Goal: Information Seeking & Learning: Find specific fact

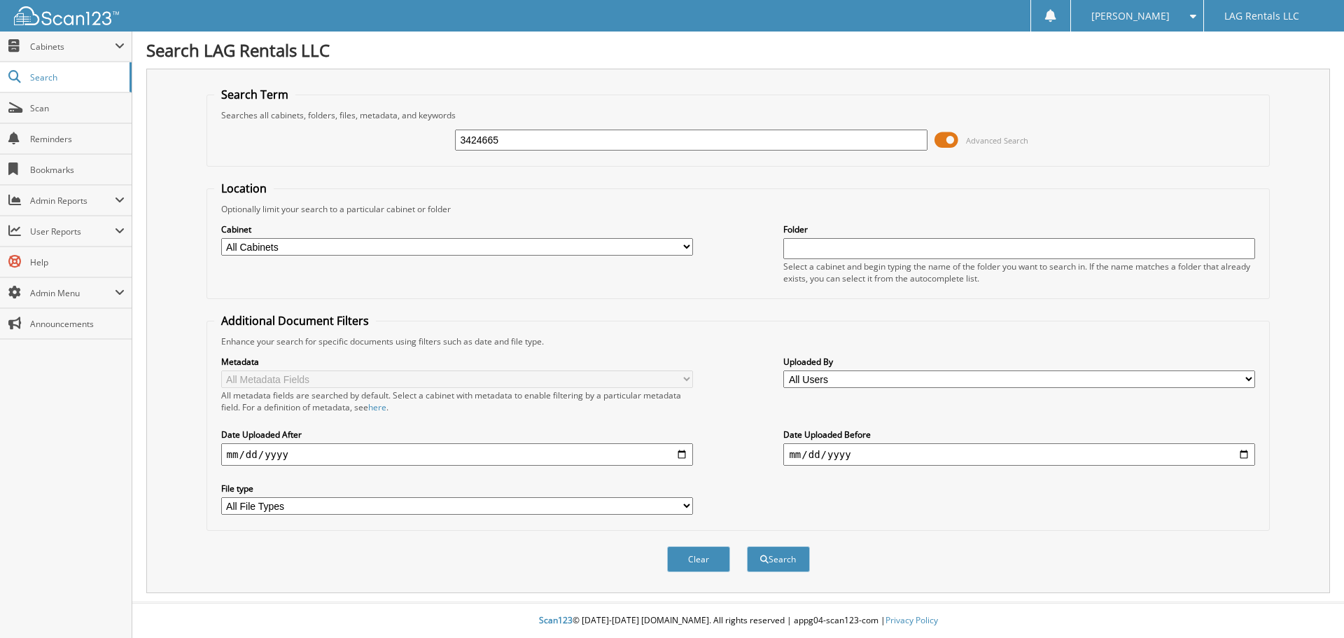
type input "3424665"
click at [747, 546] on button "Search" at bounding box center [778, 559] width 63 height 26
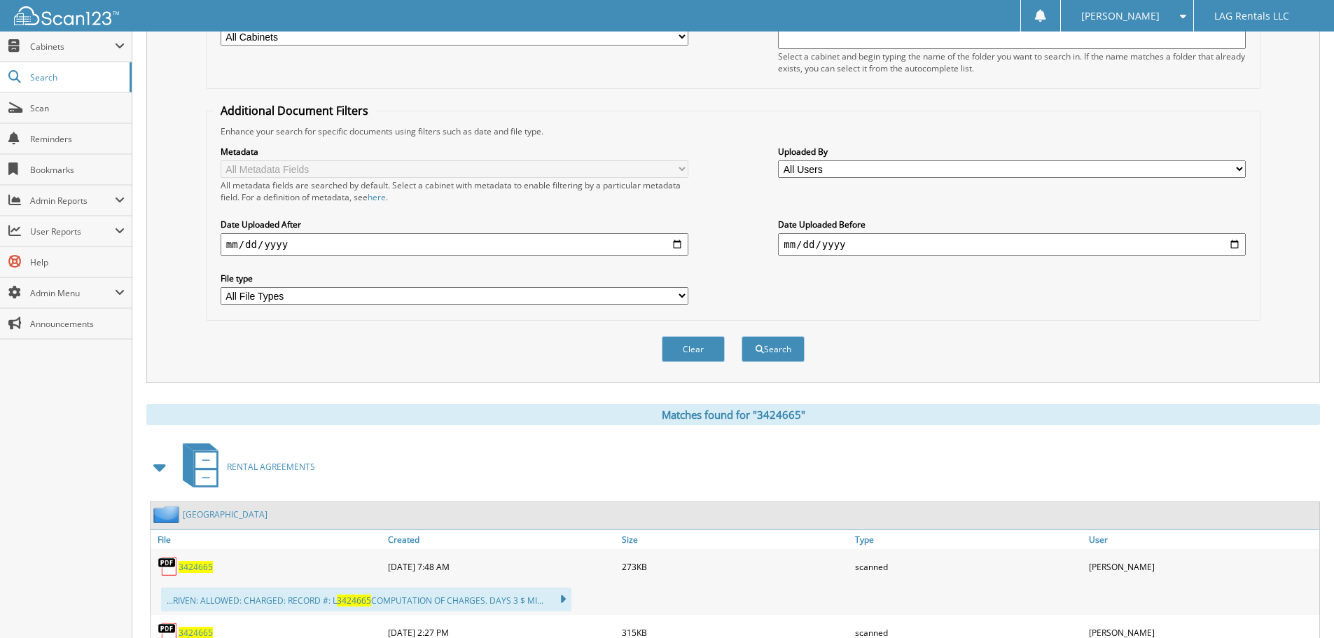
scroll to position [280, 0]
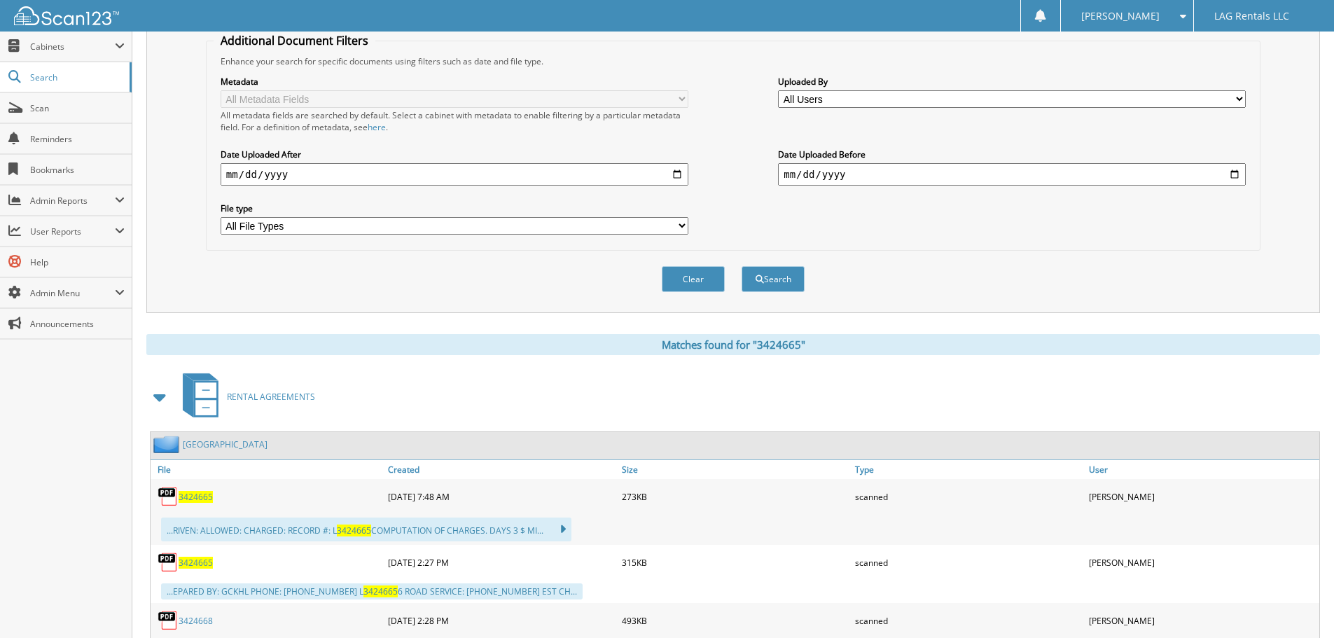
click at [195, 496] on span "3424665" at bounding box center [196, 497] width 34 height 12
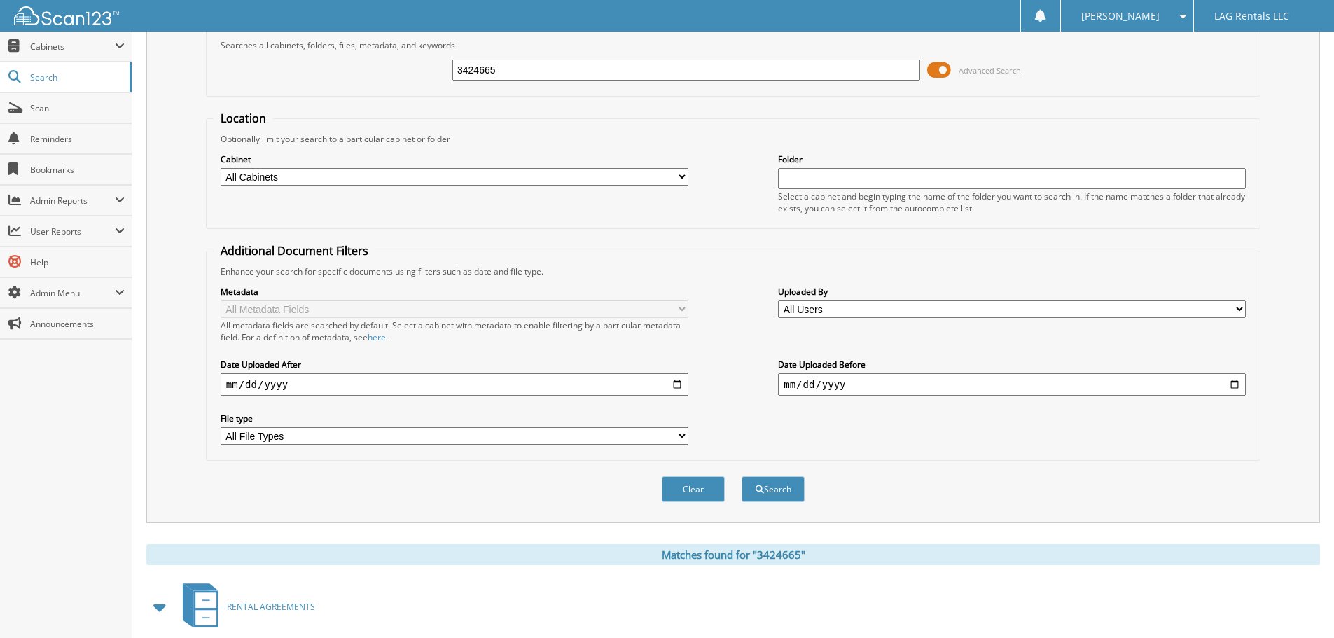
scroll to position [0, 0]
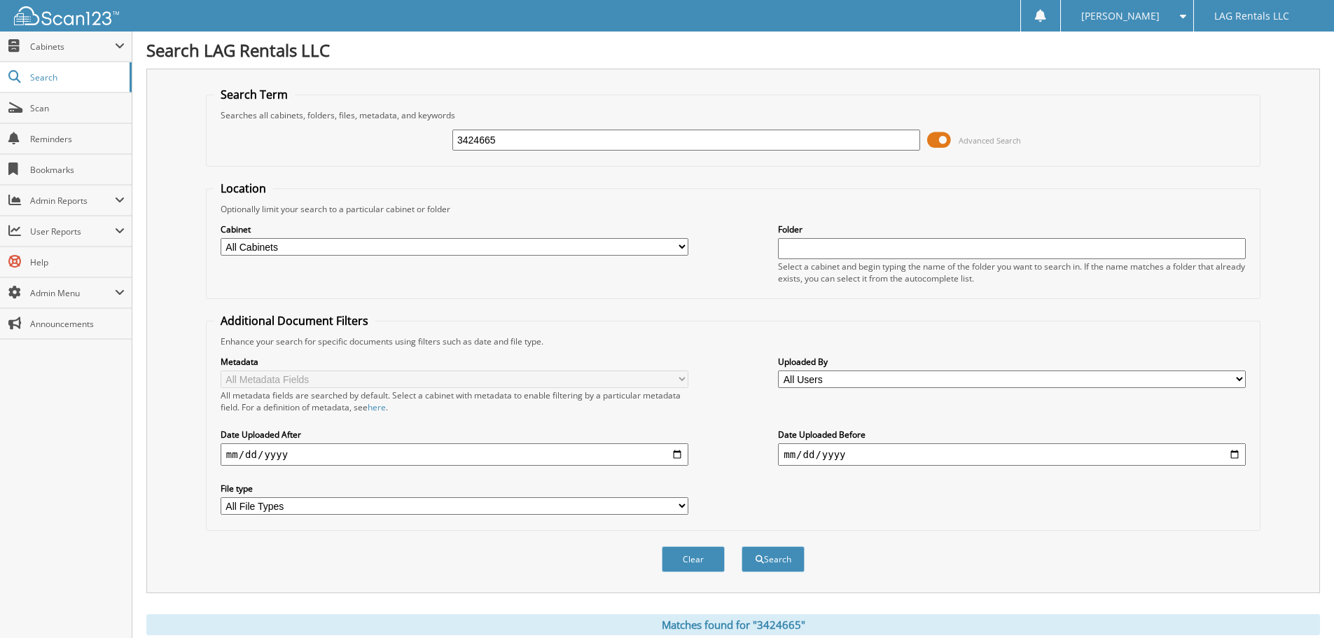
drag, startPoint x: 510, startPoint y: 139, endPoint x: 409, endPoint y: 150, distance: 102.1
click at [409, 150] on div "3424665 Advanced Search" at bounding box center [733, 140] width 1039 height 38
click at [57, 49] on span "Cabinets" at bounding box center [72, 47] width 85 height 12
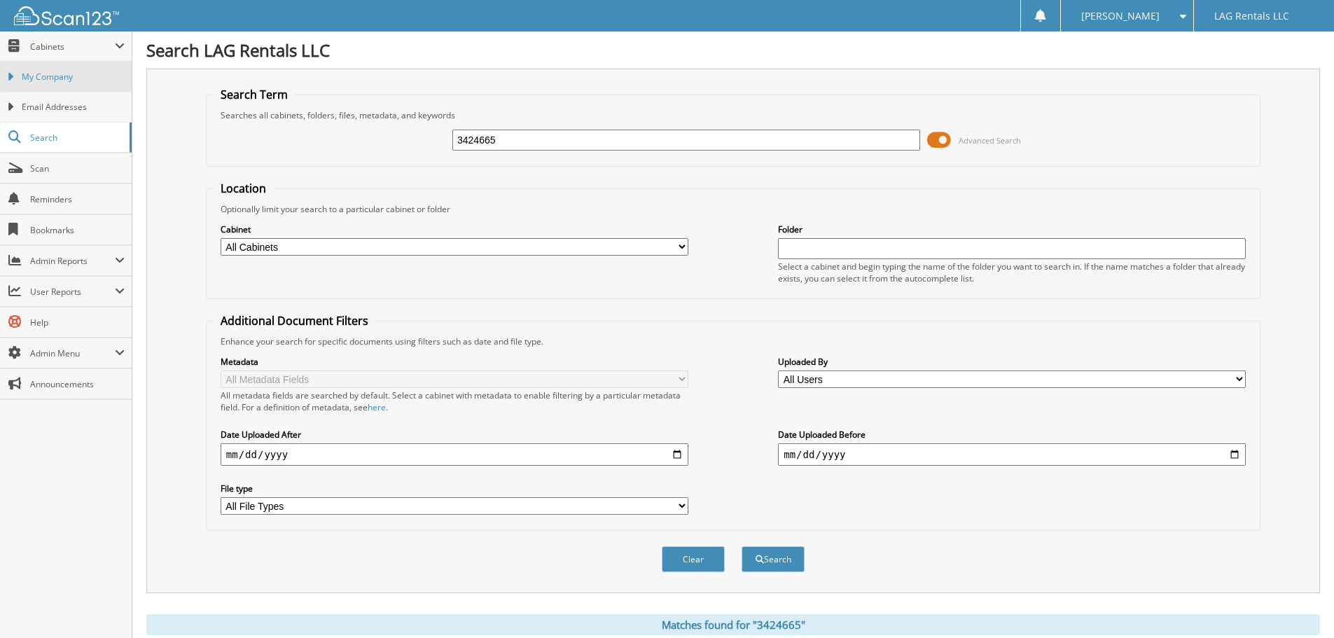
click at [63, 79] on span "My Company" at bounding box center [73, 77] width 103 height 13
